Goal: Navigation & Orientation: Find specific page/section

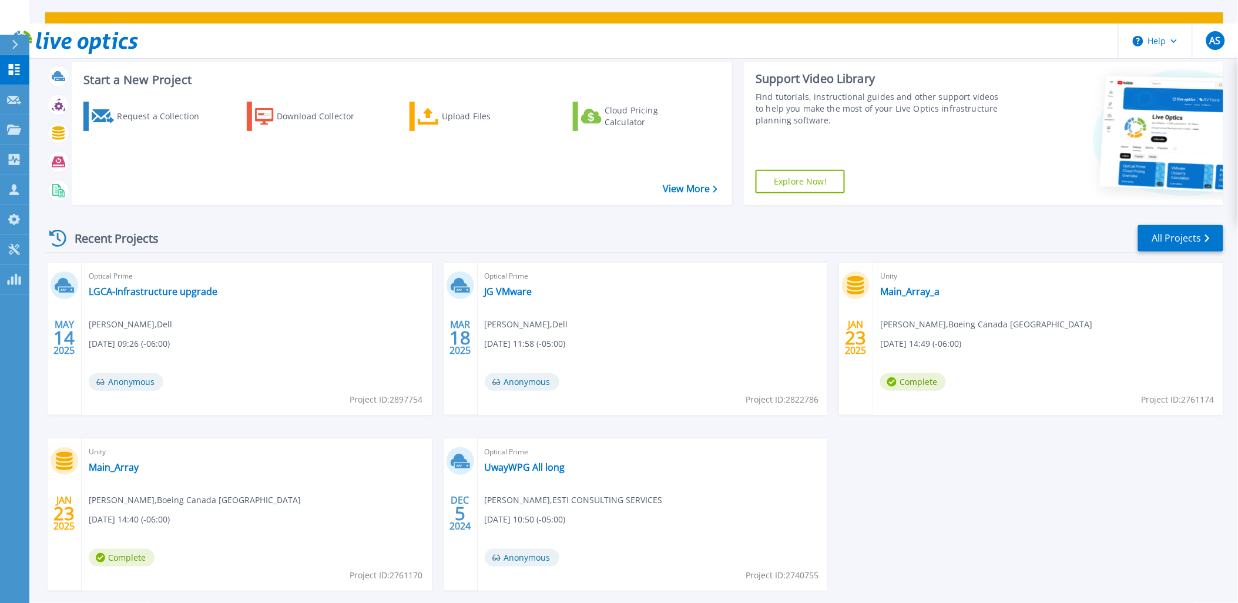
scroll to position [97, 0]
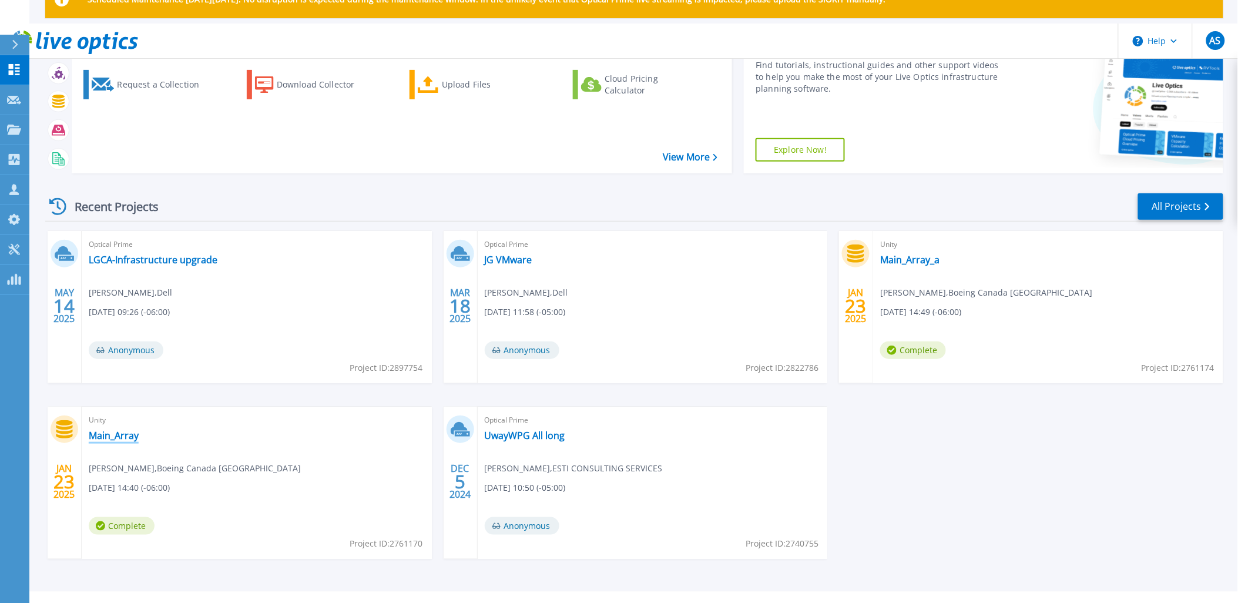
click at [115, 429] on link "Main_Array" at bounding box center [114, 435] width 50 height 12
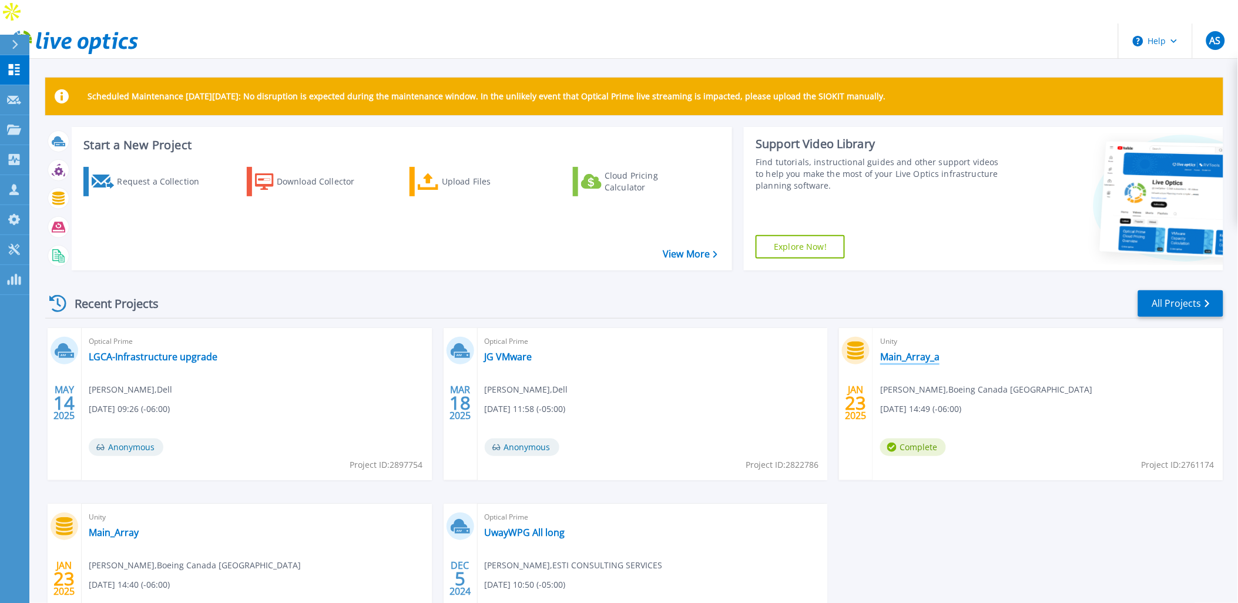
click at [907, 351] on link "Main_Array_a" at bounding box center [909, 357] width 59 height 12
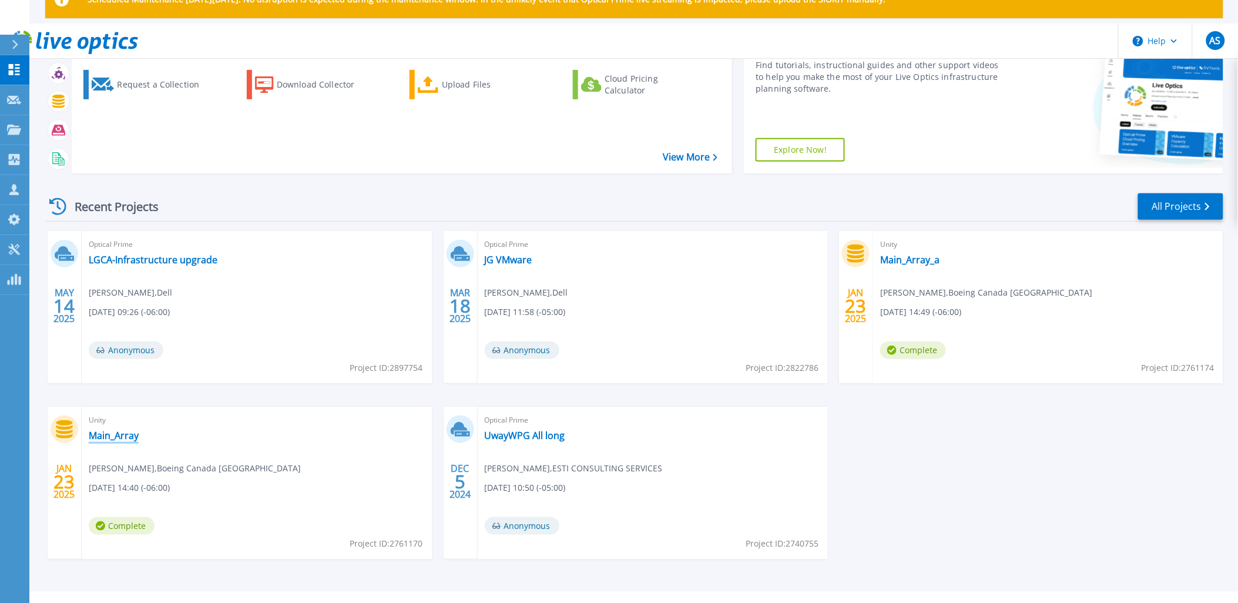
click at [120, 429] on link "Main_Array" at bounding box center [114, 435] width 50 height 12
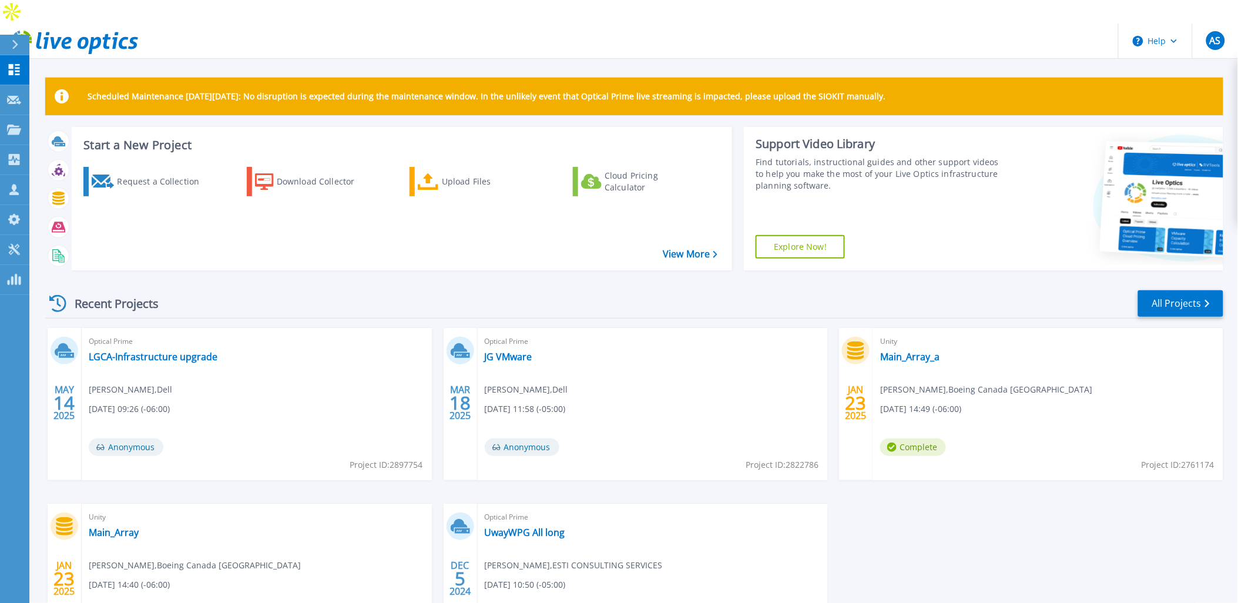
scroll to position [97, 0]
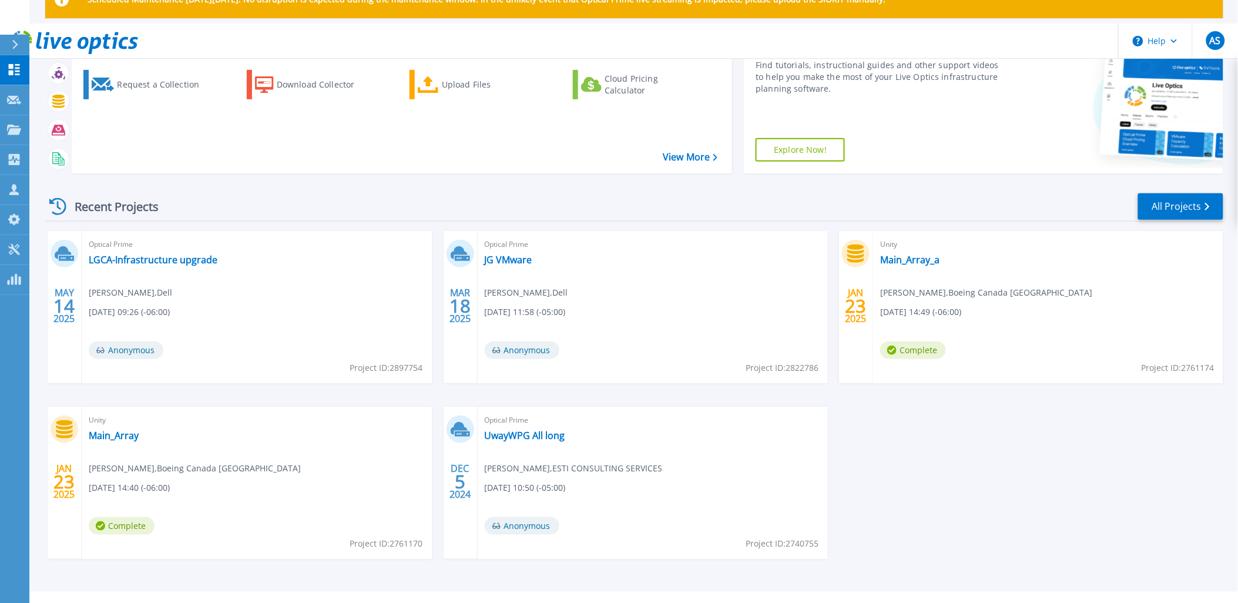
click at [1084, 495] on div "[DATE] Optical Prime LGCA-Infrastructure upgrade [PERSON_NAME] , Dell [DATE] 09…" at bounding box center [629, 406] width 1187 height 351
